Goal: Task Accomplishment & Management: Complete application form

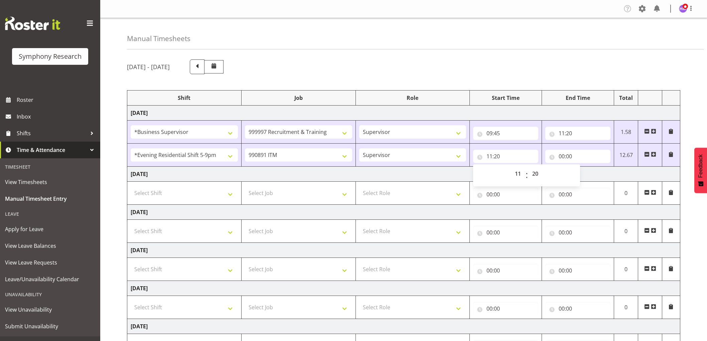
select select "1607"
select select "2379"
select select "11"
select select "20"
select select "48116"
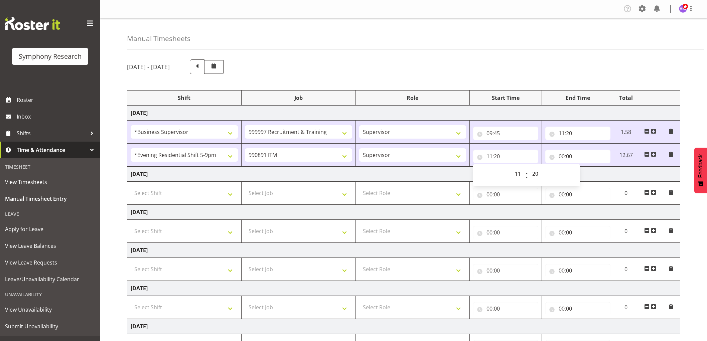
select select "10549"
select select "11"
select select "20"
click at [567, 150] on input "00:00" at bounding box center [577, 156] width 65 height 13
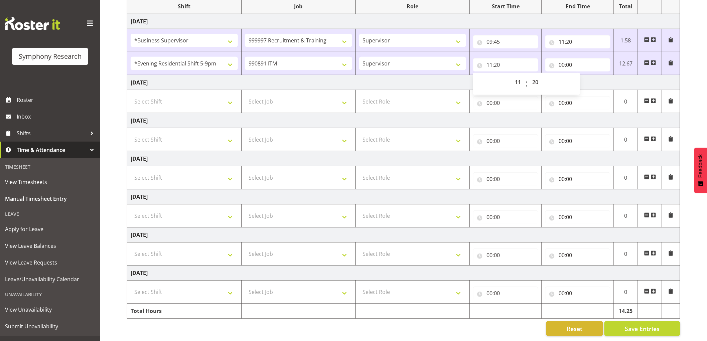
scroll to position [98, 0]
click at [592, 78] on select "00 01 02 03 04 05 06 07 08 09 10 11 12 13 14 15 16 17 18 19 20 21 22 23" at bounding box center [591, 82] width 15 height 13
click at [569, 35] on input "11:20" at bounding box center [577, 41] width 65 height 13
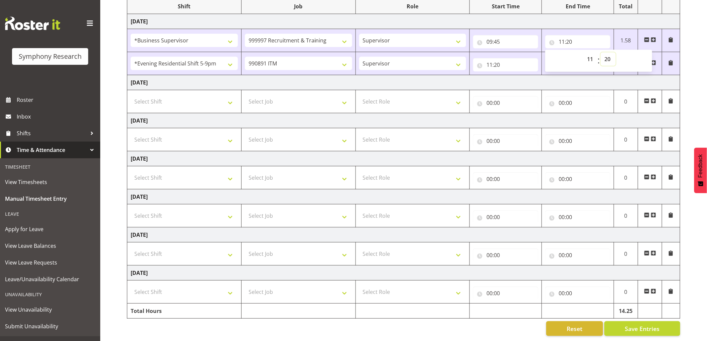
click at [603, 52] on select "00 01 02 03 04 05 06 07 08 09 10 11 12 13 14 15 16 17 18 19 20 21 22 23 24 25 2…" at bounding box center [608, 58] width 15 height 13
select select "41"
click at [601, 52] on select "00 01 02 03 04 05 06 07 08 09 10 11 12 13 14 15 16 17 18 19 20 21 22 23 24 25 2…" at bounding box center [608, 58] width 15 height 13
type input "11:41"
drag, startPoint x: 610, startPoint y: 56, endPoint x: 614, endPoint y: 59, distance: 5.2
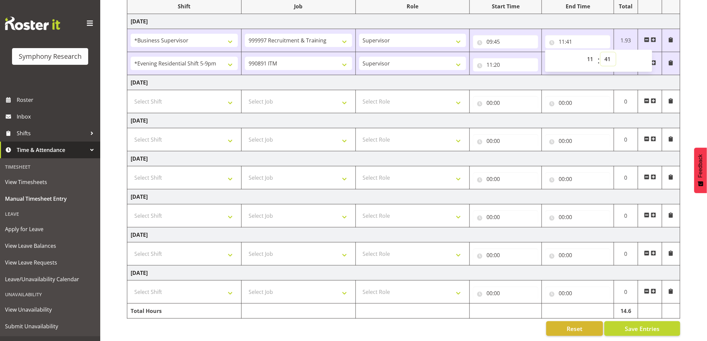
click at [610, 56] on select "00 01 02 03 04 05 06 07 08 09 10 11 12 13 14 15 16 17 18 19 20 21 22 23 24 25 2…" at bounding box center [608, 58] width 15 height 13
select select "0"
click at [601, 52] on select "00 01 02 03 04 05 06 07 08 09 10 11 12 13 14 15 16 17 18 19 20 21 22 23 24 25 2…" at bounding box center [608, 58] width 15 height 13
type input "11:00"
drag, startPoint x: 612, startPoint y: 54, endPoint x: 609, endPoint y: 58, distance: 5.0
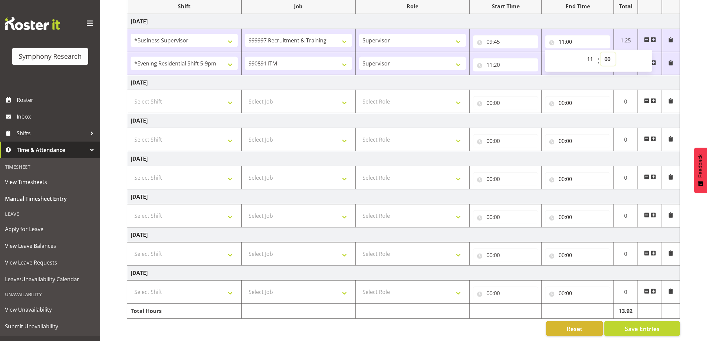
click at [612, 54] on select "00 01 02 03 04 05 06 07 08 09 10 11 12 13 14 15 16 17 18 19 20 21 22 23 24 25 2…" at bounding box center [608, 58] width 15 height 13
select select "40"
click at [601, 52] on select "00 01 02 03 04 05 06 07 08 09 10 11 12 13 14 15 16 17 18 19 20 21 22 23 24 25 2…" at bounding box center [608, 58] width 15 height 13
type input "11:40"
click at [502, 60] on input "11:20" at bounding box center [505, 64] width 65 height 13
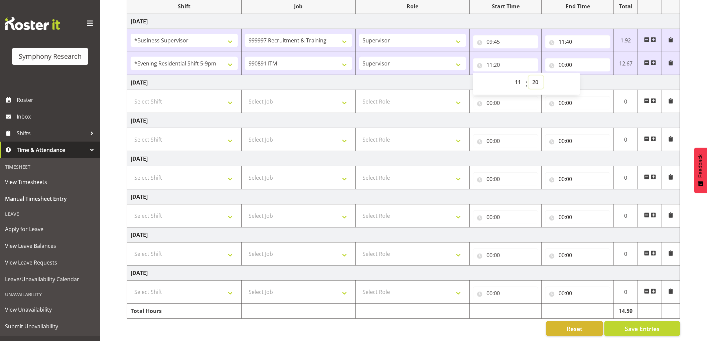
click at [540, 79] on select "00 01 02 03 04 05 06 07 08 09 10 11 12 13 14 15 16 17 18 19 20 21 22 23 24 25 2…" at bounding box center [536, 82] width 15 height 13
select select "40"
click at [529, 76] on select "00 01 02 03 04 05 06 07 08 09 10 11 12 13 14 15 16 17 18 19 20 21 22 23 24 25 2…" at bounding box center [536, 82] width 15 height 13
type input "11:40"
click at [560, 59] on input "00:00" at bounding box center [577, 64] width 65 height 13
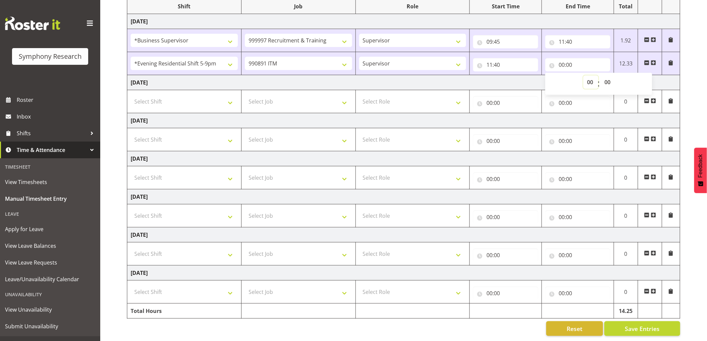
click at [588, 76] on select "00 01 02 03 04 05 06 07 08 09 10 11 12 13 14 15 16 17 18 19 20 21 22 23" at bounding box center [591, 82] width 15 height 13
select select "12"
click at [584, 76] on select "00 01 02 03 04 05 06 07 08 09 10 11 12 13 14 15 16 17 18 19 20 21 22 23" at bounding box center [591, 82] width 15 height 13
type input "12:00"
click at [613, 80] on select "00 01 02 03 04 05 06 07 08 09 10 11 12 13 14 15 16 17 18 19 20 21 22 23 24 25 2…" at bounding box center [608, 82] width 15 height 13
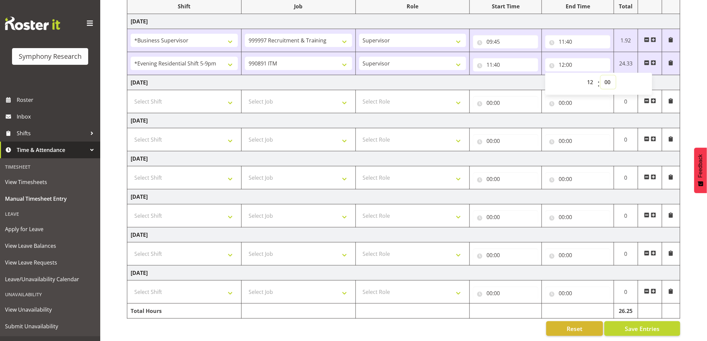
select select "46"
click at [601, 76] on select "00 01 02 03 04 05 06 07 08 09 10 11 12 13 14 15 16 17 18 19 20 21 22 23 24 25 2…" at bounding box center [608, 82] width 15 height 13
type input "12:46"
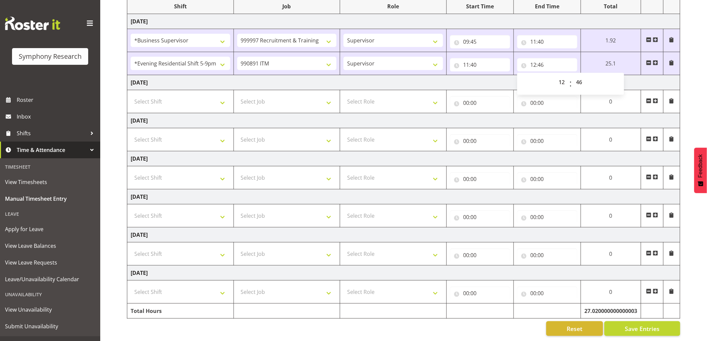
click at [650, 75] on td "[DATE]" at bounding box center [403, 82] width 553 height 15
click at [650, 325] on span "Save Entries" at bounding box center [642, 329] width 35 height 9
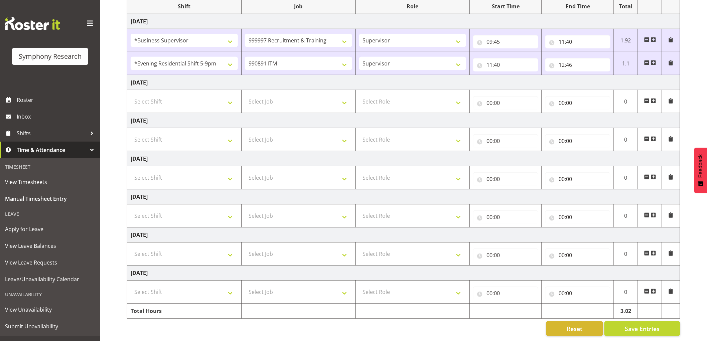
click at [655, 60] on span at bounding box center [653, 62] width 5 height 5
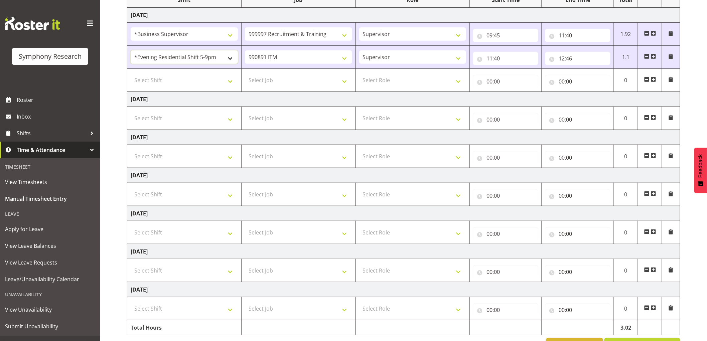
click at [193, 55] on select "!!Weekend Residential (Roster IT Shift Label) *Business 9/10am ~ 4:30pm *Busine…" at bounding box center [184, 56] width 107 height 13
select select "1607"
click at [131, 50] on select "!!Weekend Residential (Roster IT Shift Label) *Business 9/10am ~ 4:30pm *Busine…" at bounding box center [184, 56] width 107 height 13
drag, startPoint x: 190, startPoint y: 82, endPoint x: 195, endPoint y: 86, distance: 6.7
click at [190, 82] on select "Select Shift !!Weekend Residential (Roster IT Shift Label) *Business 9/10am ~ 4…" at bounding box center [184, 80] width 107 height 13
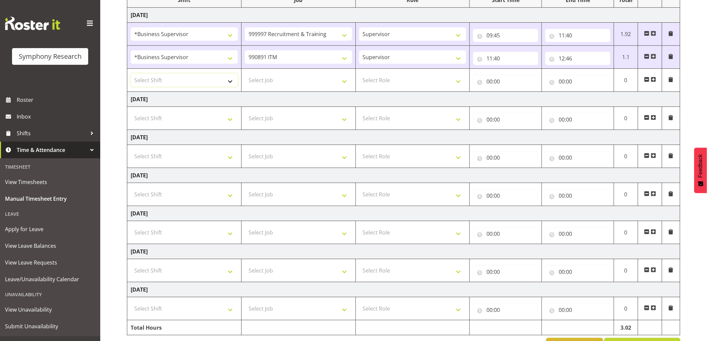
select select "1607"
click at [131, 74] on select "Select Shift !!Weekend Residential (Roster IT Shift Label) *Business 9/10am ~ 4…" at bounding box center [184, 80] width 107 height 13
click at [266, 83] on select "Select Job 550060 IF Admin 553492 World Poll Aus Wave 2 Main 2025 553493 World …" at bounding box center [298, 80] width 107 height 13
select select "9426"
click at [245, 74] on select "Select Job 550060 IF Admin 553492 World Poll Aus Wave 2 Main 2025 553493 World …" at bounding box center [298, 80] width 107 height 13
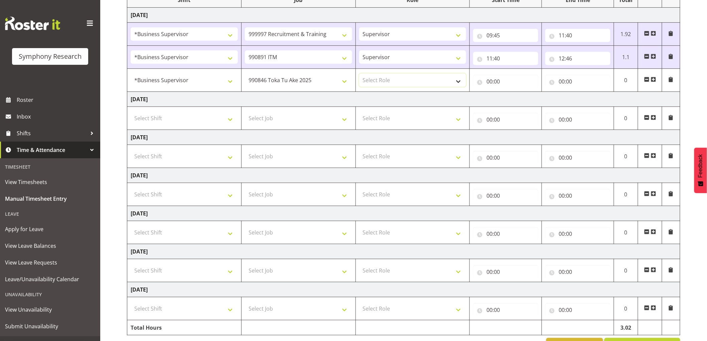
drag, startPoint x: 392, startPoint y: 82, endPoint x: 393, endPoint y: 87, distance: 5.4
click at [392, 82] on select "Select Role Supervisor Interviewing Briefing" at bounding box center [412, 80] width 107 height 13
select select "45"
click at [359, 74] on select "Select Role Supervisor Interviewing Briefing" at bounding box center [412, 80] width 107 height 13
click at [478, 84] on input "00:00" at bounding box center [505, 81] width 65 height 13
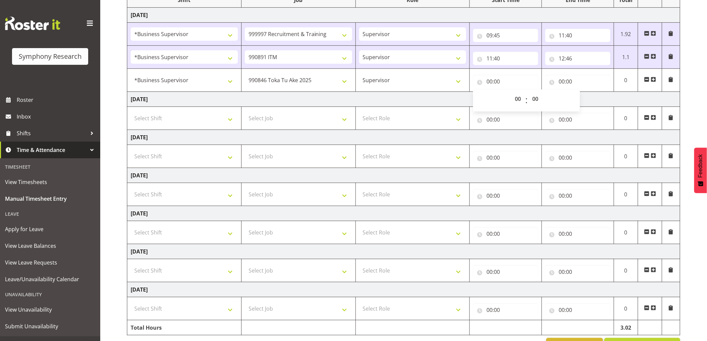
click at [516, 100] on div "00 01 02 03 04 05 06 07 08 09 10 11 12 13 14 15 16 17 18 19 20 21 22 23 : 00 01…" at bounding box center [526, 100] width 107 height 17
click at [518, 100] on select "00 01 02 03 04 05 06 07 08 09 10 11 12 13 14 15 16 17 18 19 20 21 22 23" at bounding box center [518, 98] width 15 height 13
select select "12"
click at [511, 92] on select "00 01 02 03 04 05 06 07 08 09 10 11 12 13 14 15 16 17 18 19 20 21 22 23" at bounding box center [518, 98] width 15 height 13
type input "12:00"
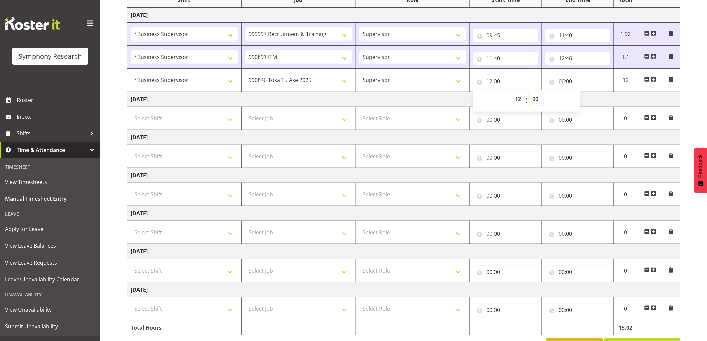
click at [540, 102] on select "00 01 02 03 04 05 06 07 08 09 10 11 12 13 14 15 16 17 18 19 20 21 22 23 24 25 2…" at bounding box center [536, 98] width 15 height 13
select select "46"
click at [529, 92] on select "00 01 02 03 04 05 06 07 08 09 10 11 12 13 14 15 16 17 18 19 20 21 22 23 24 25 2…" at bounding box center [536, 98] width 15 height 13
type input "12:46"
click at [562, 85] on input "00:00" at bounding box center [577, 81] width 65 height 13
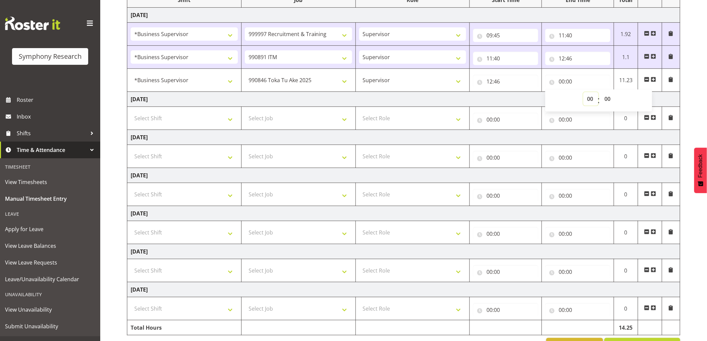
click at [589, 100] on select "00 01 02 03 04 05 06 07 08 09 10 11 12 13 14 15 16 17 18 19 20 21 22 23" at bounding box center [591, 98] width 15 height 13
select select "13"
click at [584, 92] on select "00 01 02 03 04 05 06 07 08 09 10 11 12 13 14 15 16 17 18 19 20 21 22 23" at bounding box center [591, 98] width 15 height 13
type input "13:00"
click at [612, 99] on select "00 01 02 03 04 05 06 07 08 09 10 11 12 13 14 15 16 17 18 19 20 21 22 23 24 25 2…" at bounding box center [608, 98] width 15 height 13
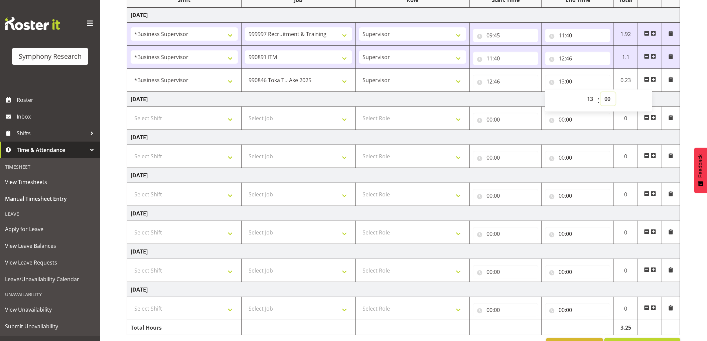
select select "1"
click at [601, 92] on select "00 01 02 03 04 05 06 07 08 09 10 11 12 13 14 15 16 17 18 19 20 21 22 23 24 25 2…" at bounding box center [608, 98] width 15 height 13
type input "13:01"
drag, startPoint x: 653, startPoint y: 79, endPoint x: 657, endPoint y: 75, distance: 5.5
click at [653, 79] on span at bounding box center [653, 79] width 5 height 5
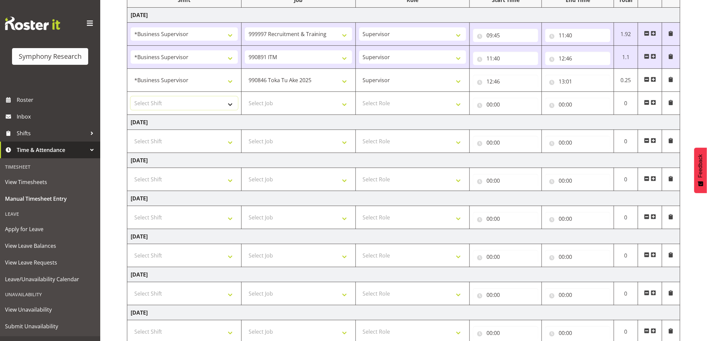
click at [149, 107] on select "Select Shift !!Weekend Residential (Roster IT Shift Label) *Business 9/10am ~ 4…" at bounding box center [184, 103] width 107 height 13
select select "1607"
click at [131, 97] on select "Select Shift !!Weekend Residential (Roster IT Shift Label) *Business 9/10am ~ 4…" at bounding box center [184, 103] width 107 height 13
click at [283, 95] on td "Select Job 550060 IF Admin 553492 World Poll Aus Wave 2 Main 2025 553493 World …" at bounding box center [298, 103] width 114 height 23
click at [279, 106] on select "Select Job 550060 IF Admin 553492 World Poll Aus Wave 2 Main 2025 553493 World …" at bounding box center [298, 103] width 107 height 13
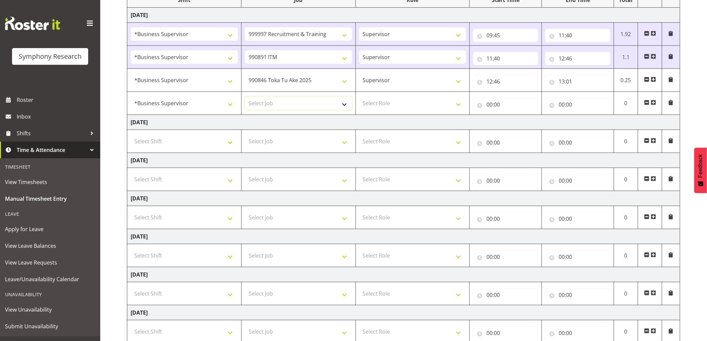
select select "9636"
click at [245, 97] on select "Select Job 550060 IF Admin 553492 World Poll Aus Wave 2 Main 2025 553493 World …" at bounding box center [298, 103] width 107 height 13
drag, startPoint x: 403, startPoint y: 95, endPoint x: 401, endPoint y: 103, distance: 8.3
click at [402, 101] on td "Select Role Supervisor Interviewing Briefing" at bounding box center [413, 103] width 114 height 23
drag, startPoint x: 395, startPoint y: 105, endPoint x: 393, endPoint y: 110, distance: 5.1
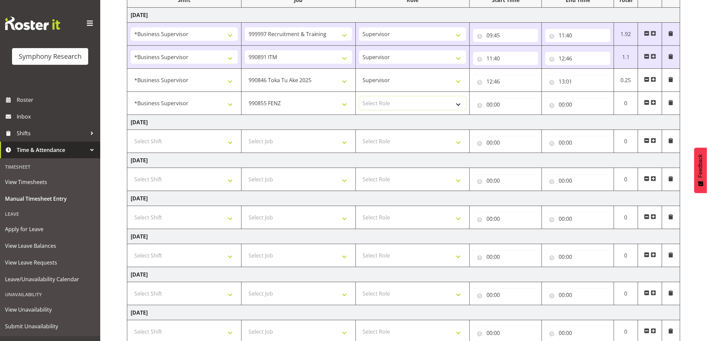
click at [395, 105] on select "Select Role Supervisor Interviewing Briefing" at bounding box center [412, 103] width 107 height 13
select select "45"
click at [359, 97] on select "Select Role Supervisor Interviewing Briefing" at bounding box center [412, 103] width 107 height 13
click at [489, 104] on input "00:00" at bounding box center [505, 104] width 65 height 13
drag, startPoint x: 517, startPoint y: 124, endPoint x: 496, endPoint y: 135, distance: 23.6
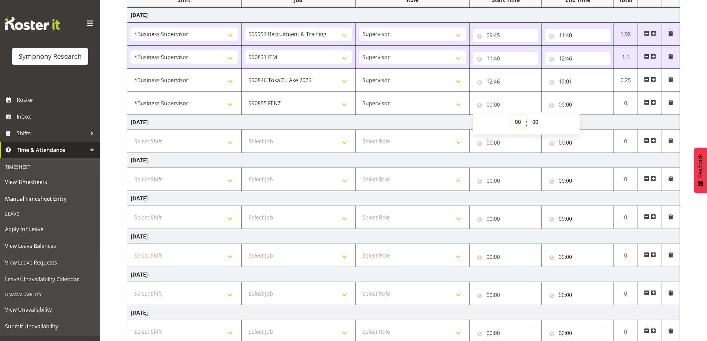
click at [517, 124] on select "00 01 02 03 04 05 06 07 08 09 10 11 12 13 14 15 16 17 18 19 20 21 22 23" at bounding box center [518, 121] width 15 height 13
select select "13"
click at [511, 115] on select "00 01 02 03 04 05 06 07 08 09 10 11 12 13 14 15 16 17 18 19 20 21 22 23" at bounding box center [518, 121] width 15 height 13
type input "13:00"
click at [534, 122] on select "00 01 02 03 04 05 06 07 08 09 10 11 12 13 14 15 16 17 18 19 20 21 22 23 24 25 2…" at bounding box center [536, 121] width 15 height 13
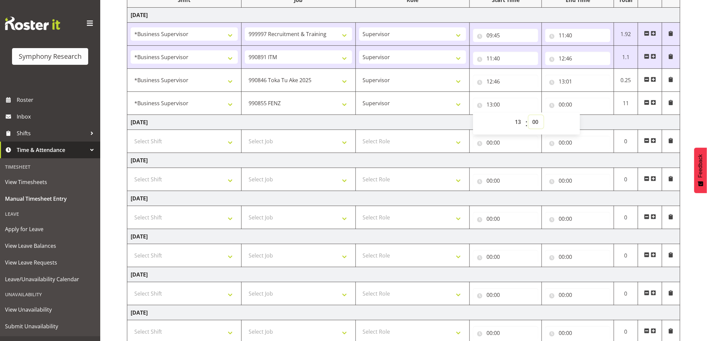
select select "1"
click at [529, 115] on select "00 01 02 03 04 05 06 07 08 09 10 11 12 13 14 15 16 17 18 19 20 21 22 23 24 25 2…" at bounding box center [536, 121] width 15 height 13
type input "13:01"
click at [444, 128] on td "[DATE]" at bounding box center [403, 122] width 553 height 15
click at [557, 104] on input "00:00" at bounding box center [577, 104] width 65 height 13
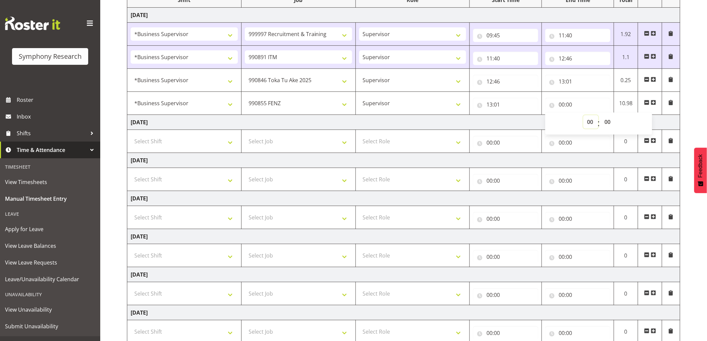
click at [595, 122] on select "00 01 02 03 04 05 06 07 08 09 10 11 12 13 14 15 16 17 18 19 20 21 22 23" at bounding box center [591, 121] width 15 height 13
select select "13"
click at [584, 115] on select "00 01 02 03 04 05 06 07 08 09 10 11 12 13 14 15 16 17 18 19 20 21 22 23" at bounding box center [591, 121] width 15 height 13
type input "13:00"
click at [615, 123] on select "00 01 02 03 04 05 06 07 08 09 10 11 12 13 14 15 16 17 18 19 20 21 22 23 24 25 2…" at bounding box center [608, 121] width 15 height 13
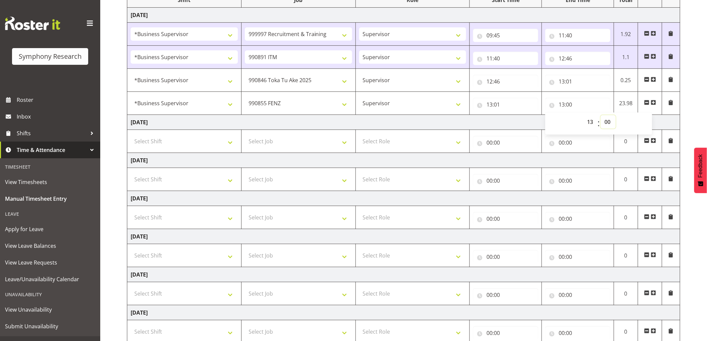
select select "30"
click at [601, 115] on select "00 01 02 03 04 05 06 07 08 09 10 11 12 13 14 15 16 17 18 19 20 21 22 23 24 25 2…" at bounding box center [608, 121] width 15 height 13
type input "13:30"
click at [552, 121] on div "00 01 02 03 04 05 06 07 08 09 10 11 12 13 14 15 16 17 18 19 20 21 22 23 : 00 01…" at bounding box center [598, 123] width 107 height 17
click at [519, 124] on td "[DATE]" at bounding box center [403, 122] width 553 height 15
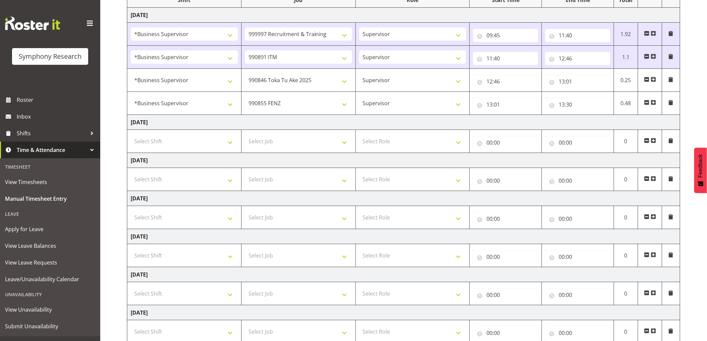
scroll to position [144, 0]
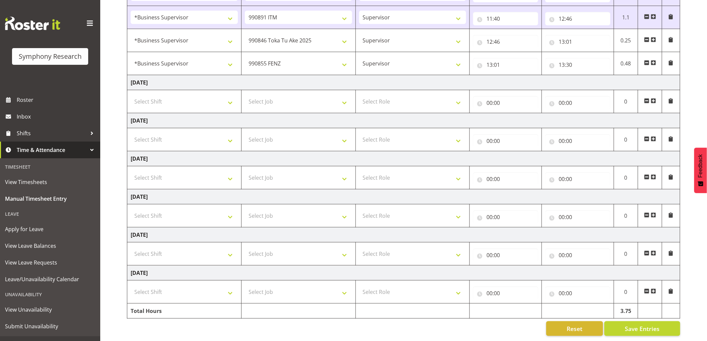
click at [652, 333] on div "[DATE] - [DATE] Shift Job Role Start Time End Time Total [DATE] !!Weekend Resid…" at bounding box center [417, 129] width 580 height 424
click at [653, 326] on span "Save Entries" at bounding box center [642, 329] width 35 height 9
